Goal: Check status: Check status

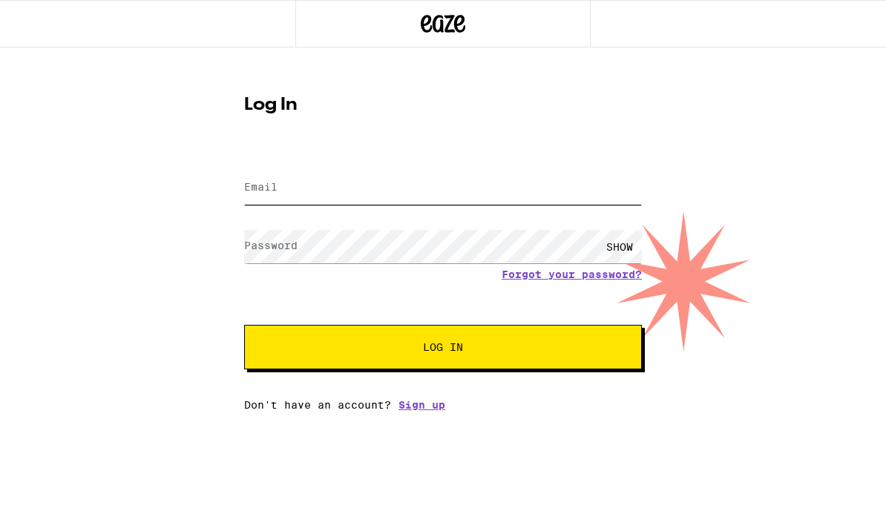
type input "pdaileyhayes@me.com"
click at [443, 349] on button "Log In" at bounding box center [443, 347] width 398 height 45
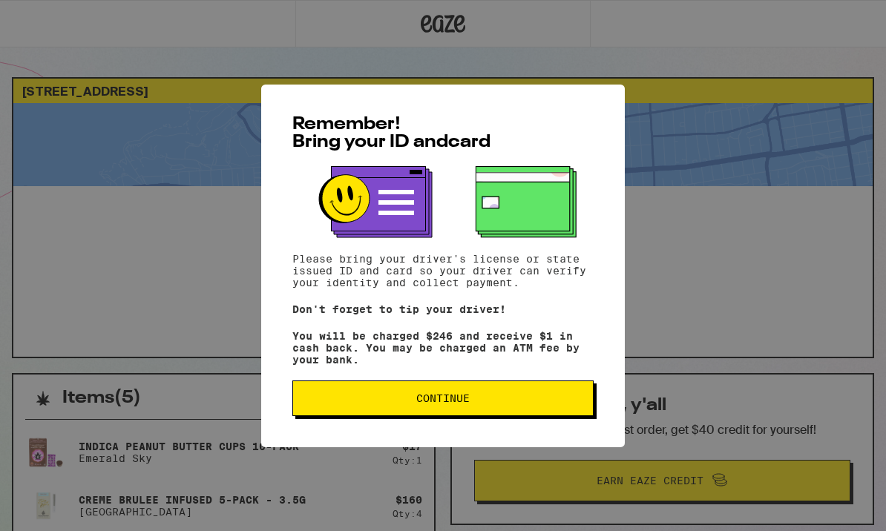
click at [512, 416] on button "Continue" at bounding box center [442, 399] width 301 height 36
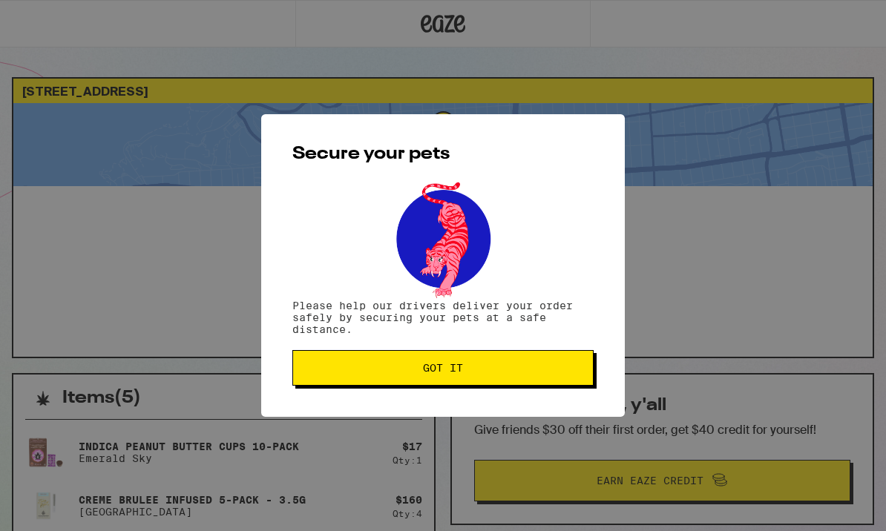
click at [516, 359] on button "Got it" at bounding box center [442, 368] width 301 height 36
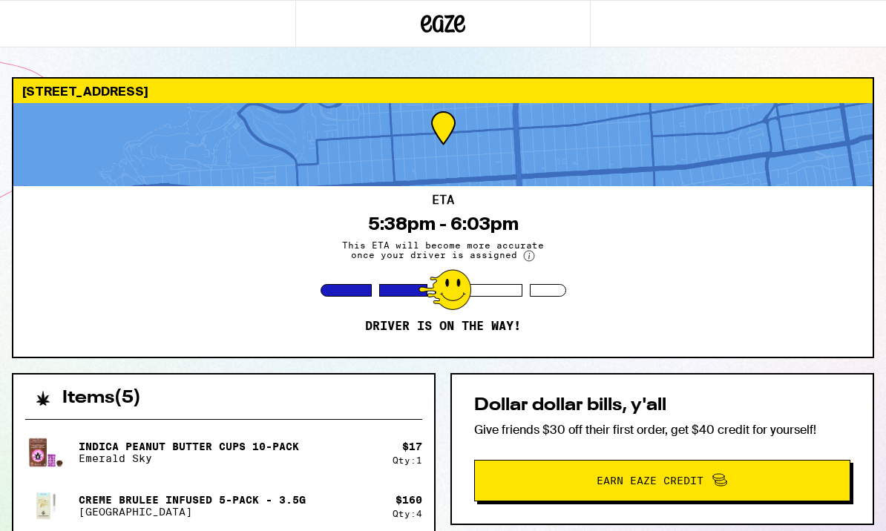
click at [467, 312] on div "ETA 5:38pm - 6:03pm This ETA will become more accurate once your driver is assi…" at bounding box center [442, 271] width 859 height 171
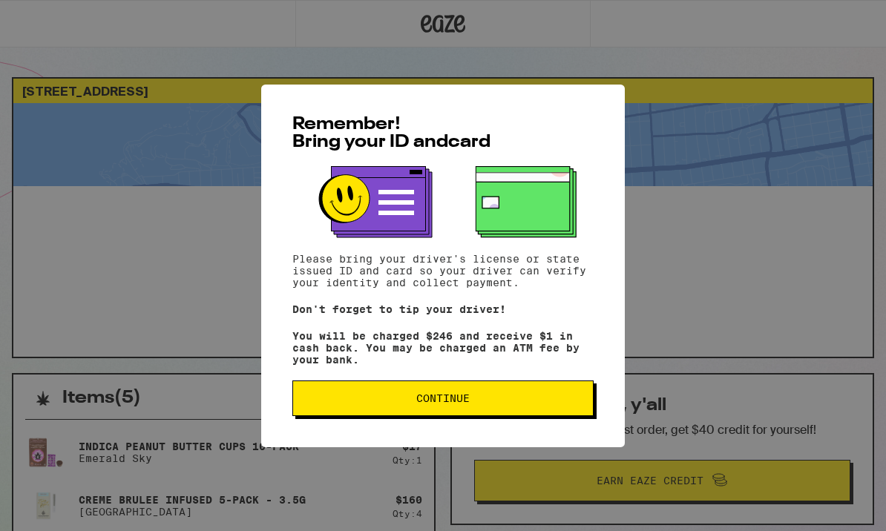
click at [534, 401] on span "Continue" at bounding box center [443, 398] width 276 height 10
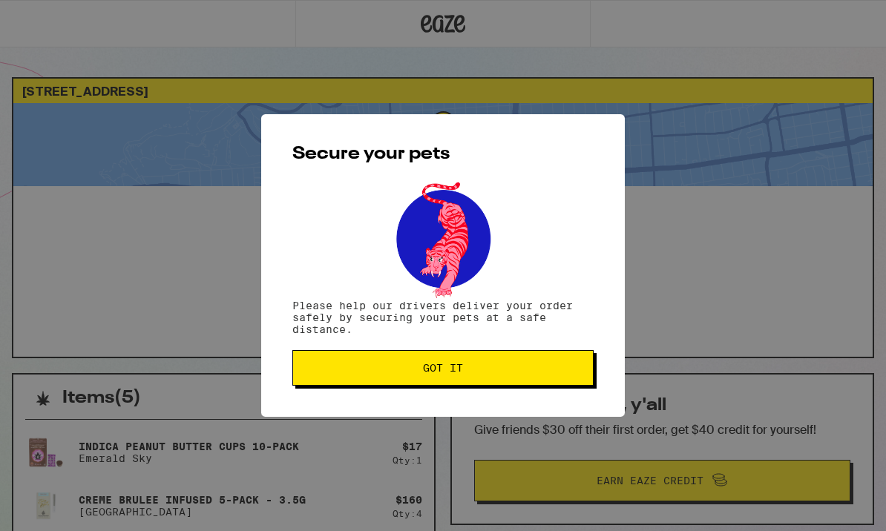
click at [546, 361] on button "Got it" at bounding box center [442, 368] width 301 height 36
